Goal: Task Accomplishment & Management: Use online tool/utility

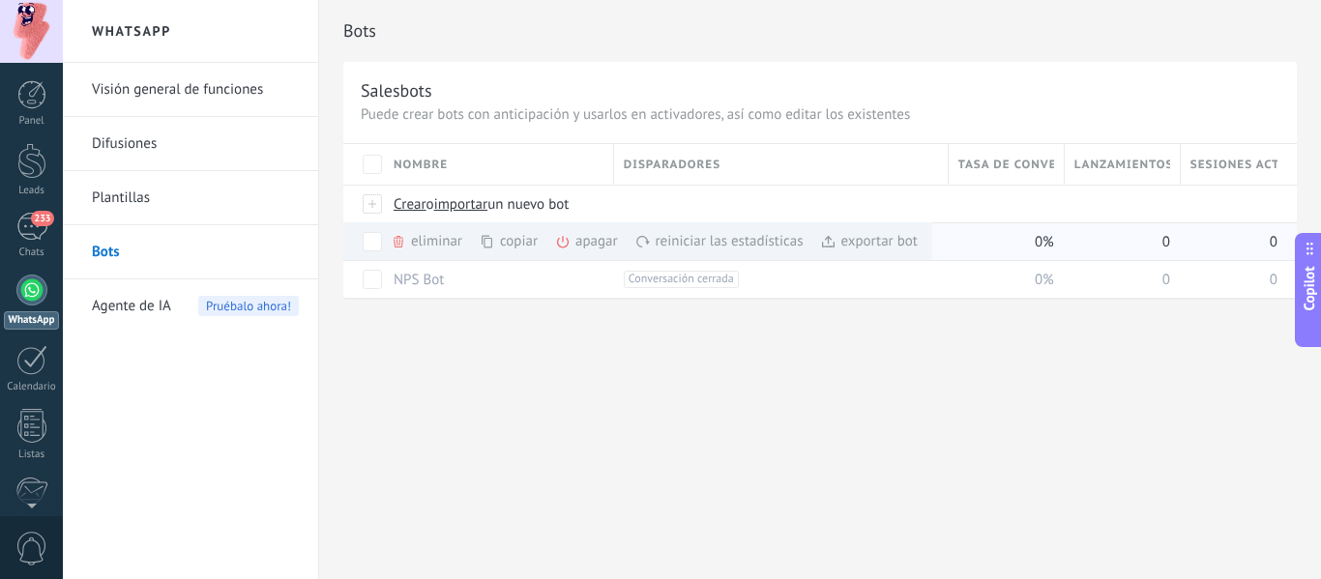
click at [563, 243] on icon at bounding box center [562, 241] width 15 height 15
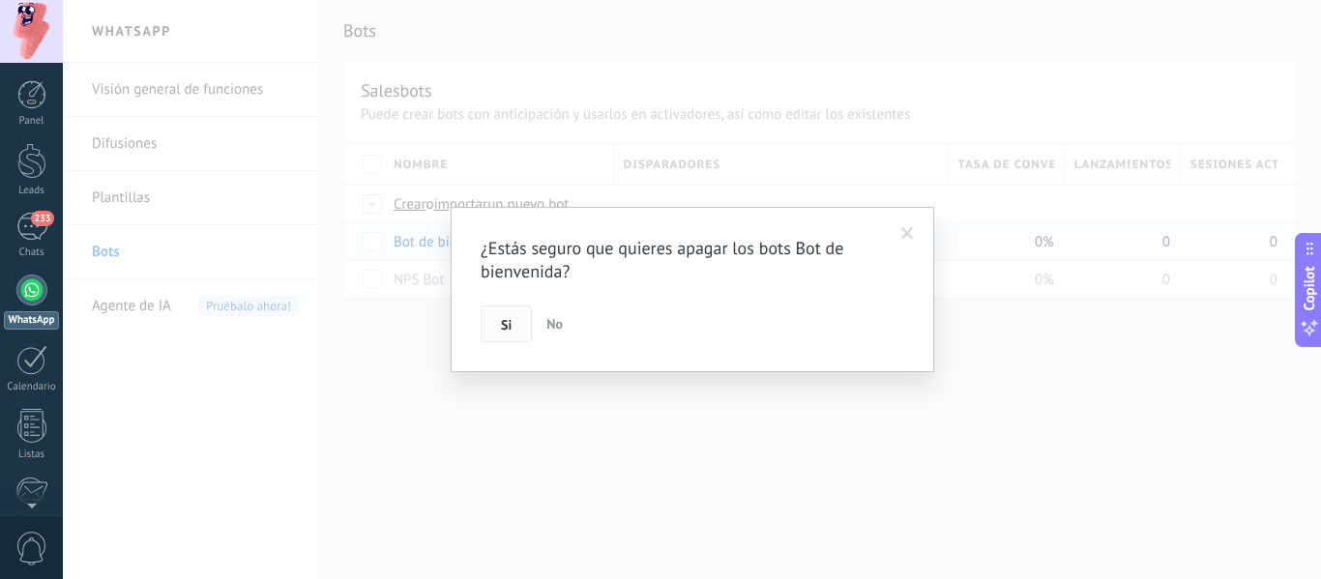
click at [519, 330] on button "Si" at bounding box center [506, 324] width 51 height 37
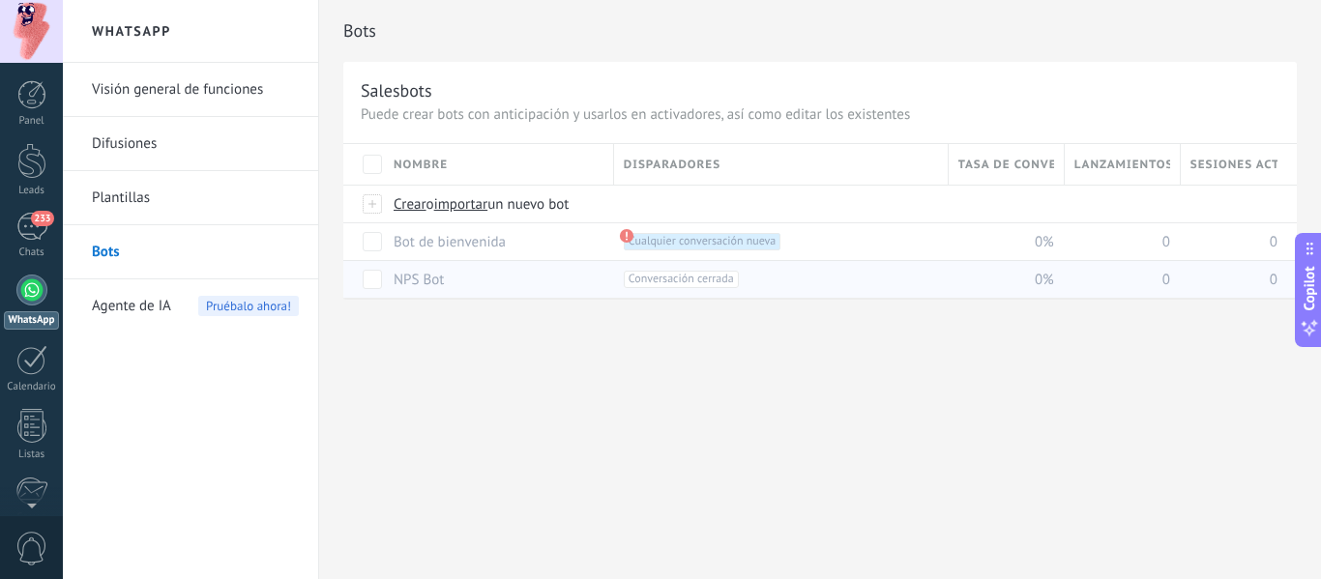
drag, startPoint x: 569, startPoint y: 396, endPoint x: 499, endPoint y: 272, distance: 142.9
click at [569, 394] on div "Bots Salesbots Puede crear bots con anticipación y usarlos en activadores, así …" at bounding box center [820, 289] width 1002 height 579
click at [470, 246] on link "Bot de bienvenida" at bounding box center [450, 242] width 112 height 18
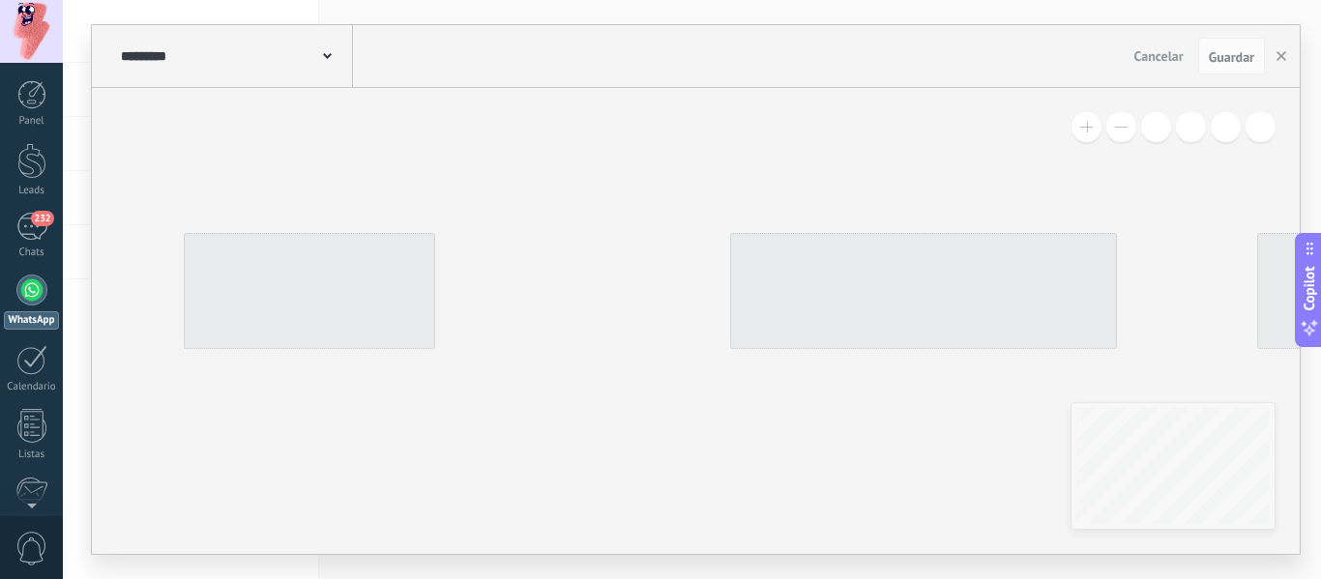
type input "**********"
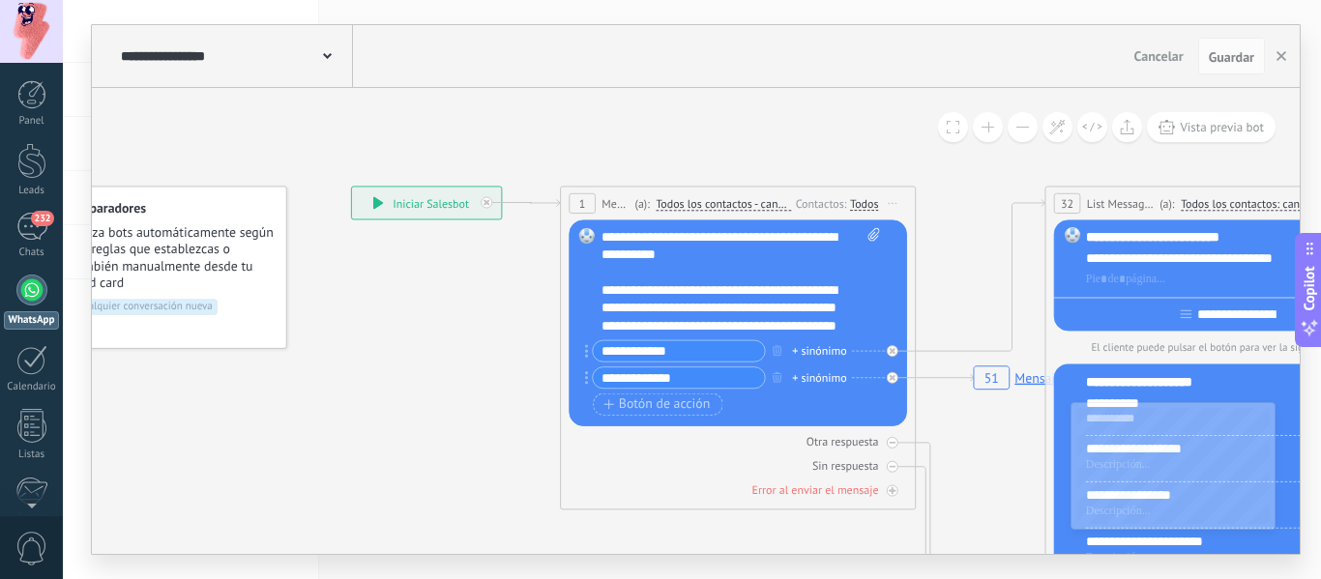
drag, startPoint x: 531, startPoint y: 394, endPoint x: 360, endPoint y: 347, distance: 177.3
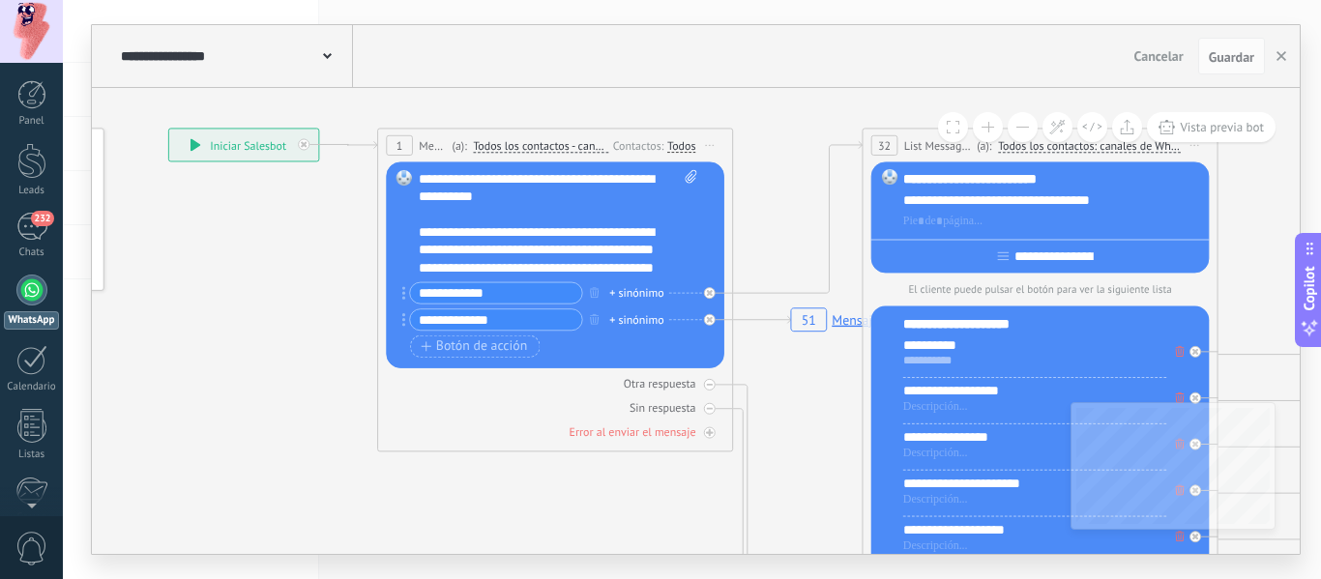
drag, startPoint x: 310, startPoint y: 341, endPoint x: 290, endPoint y: 341, distance: 20.3
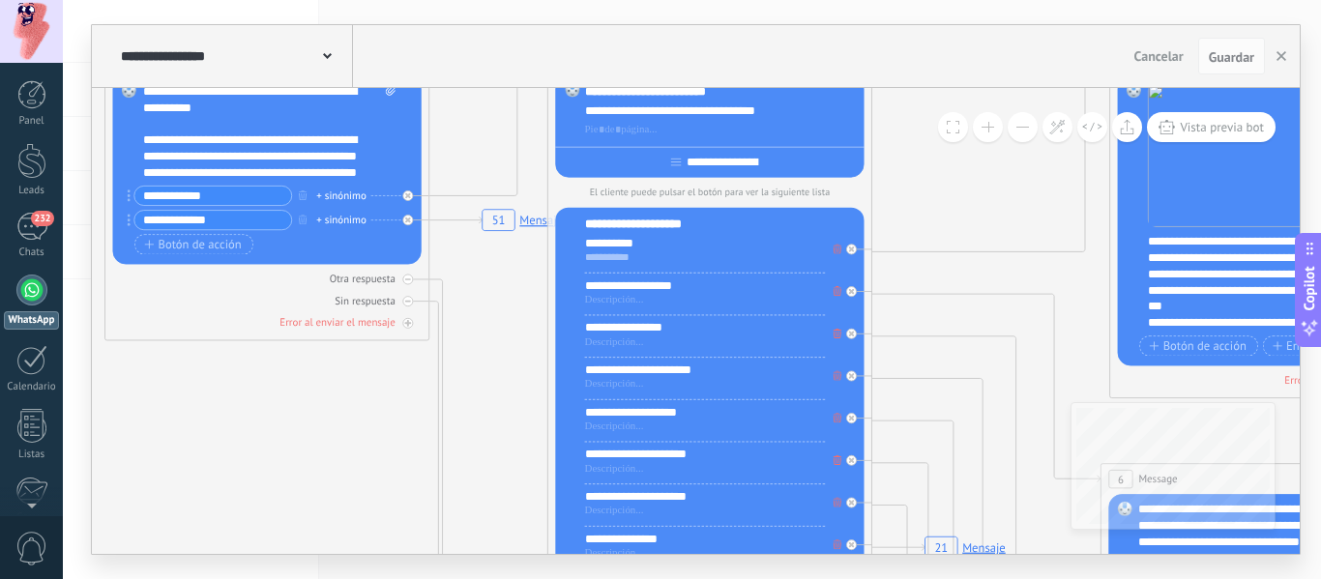
drag, startPoint x: 609, startPoint y: 472, endPoint x: 409, endPoint y: 376, distance: 221.9
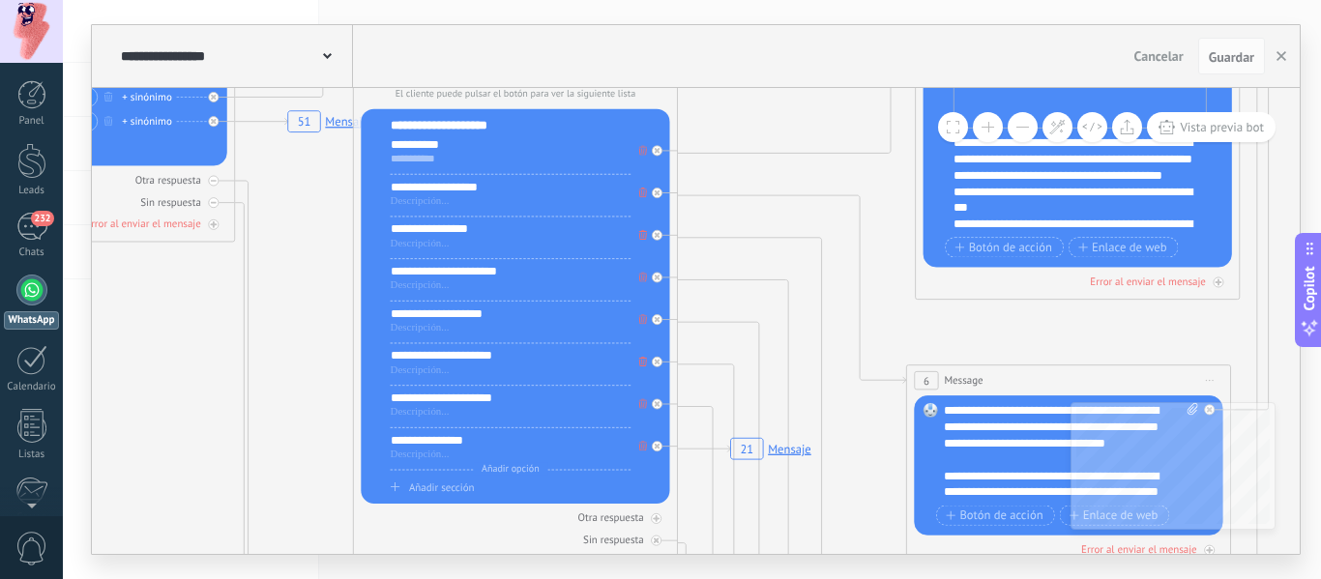
drag, startPoint x: 467, startPoint y: 399, endPoint x: 322, endPoint y: 315, distance: 167.7
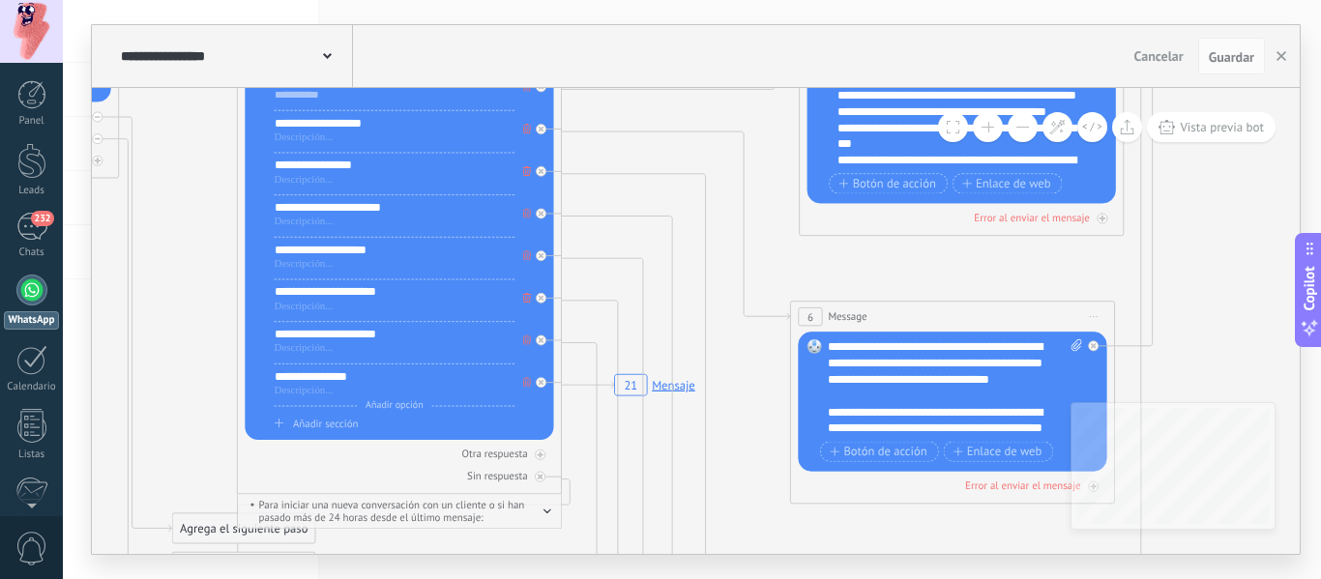
drag, startPoint x: 917, startPoint y: 336, endPoint x: 615, endPoint y: 164, distance: 346.9
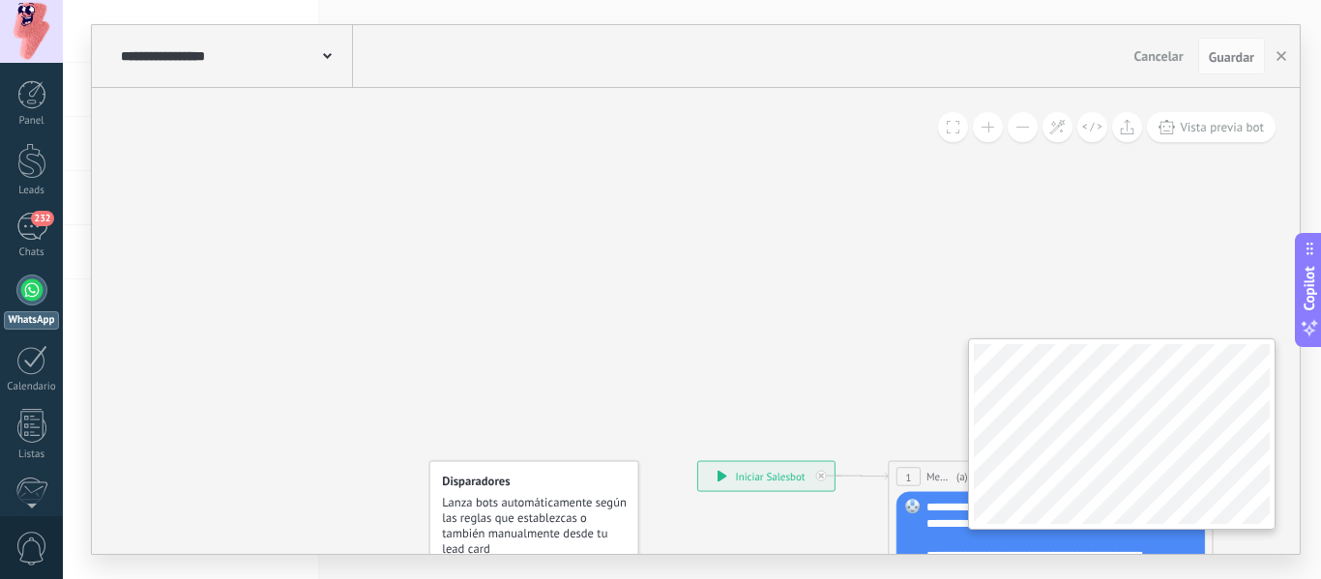
click at [795, 167] on div "**********" at bounding box center [696, 321] width 1208 height 466
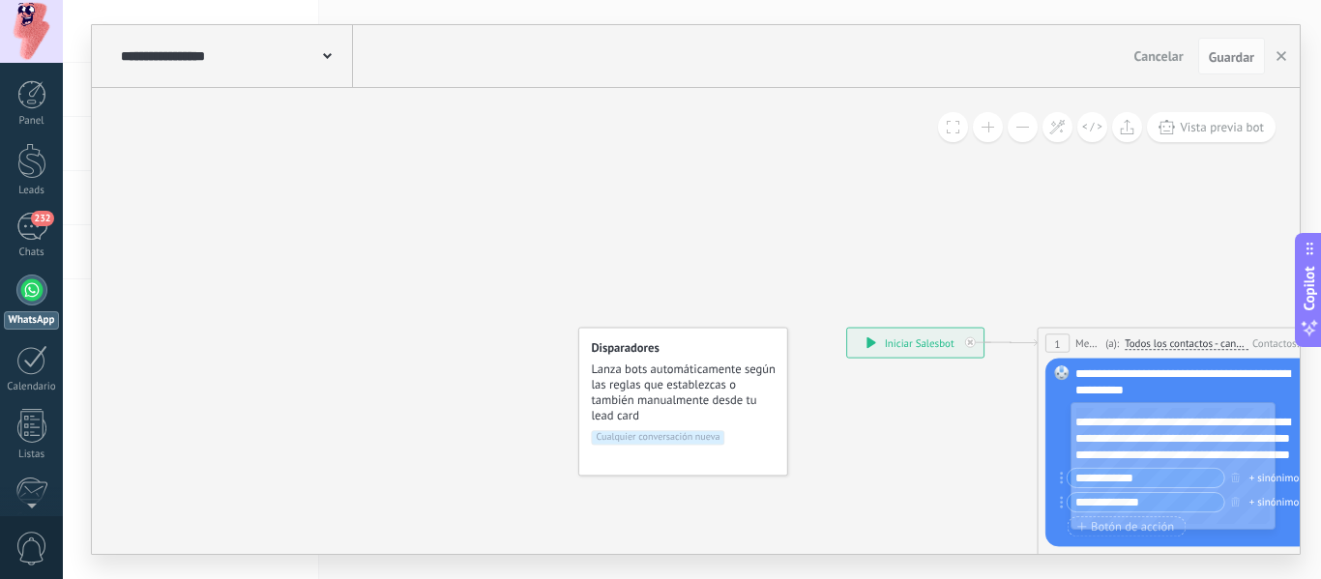
drag, startPoint x: 641, startPoint y: 179, endPoint x: 659, endPoint y: 214, distance: 38.9
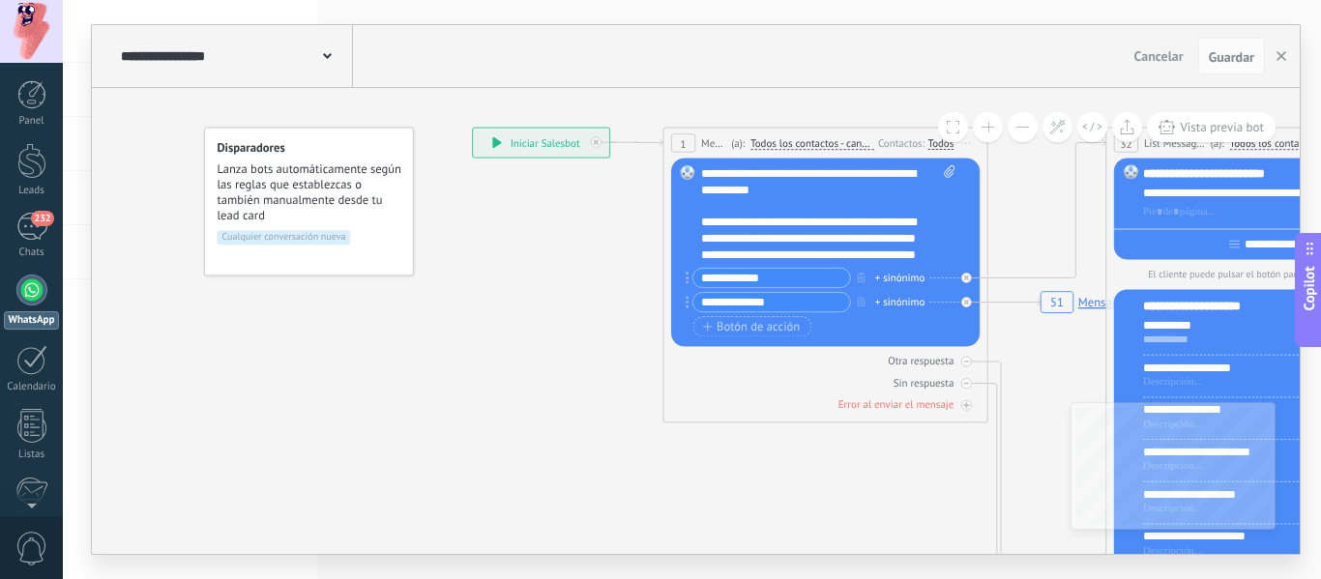
drag, startPoint x: 833, startPoint y: 347, endPoint x: 542, endPoint y: 202, distance: 324.3
